Goal: Find specific page/section: Find specific page/section

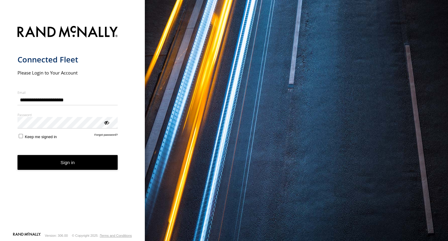
type input "**********"
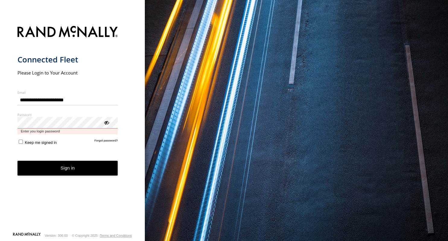
click at [18, 161] on button "Sign in" at bounding box center [68, 168] width 101 height 15
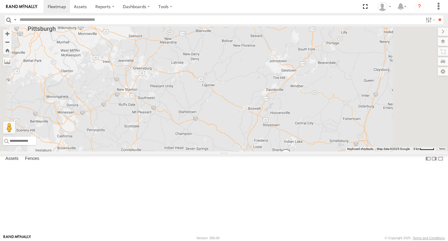
click at [0, 0] on link at bounding box center [0, 0] width 0 height 0
